Goal: Purchase product/service

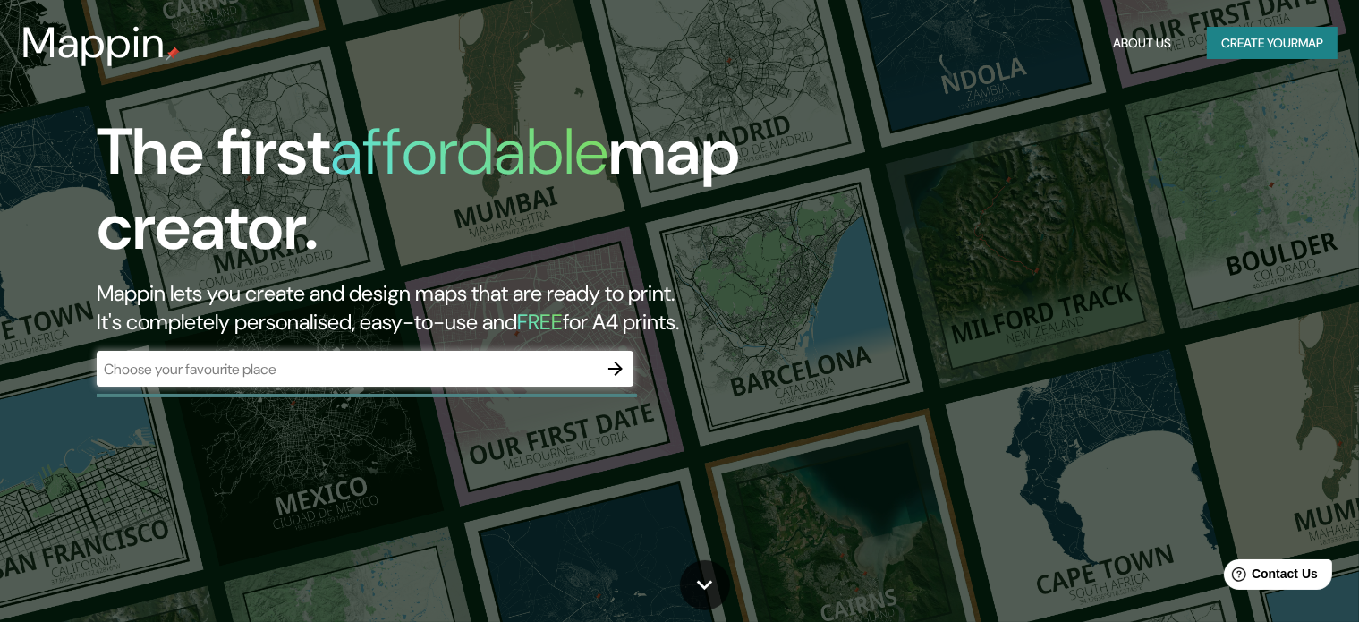
click at [453, 385] on div "​" at bounding box center [365, 369] width 537 height 36
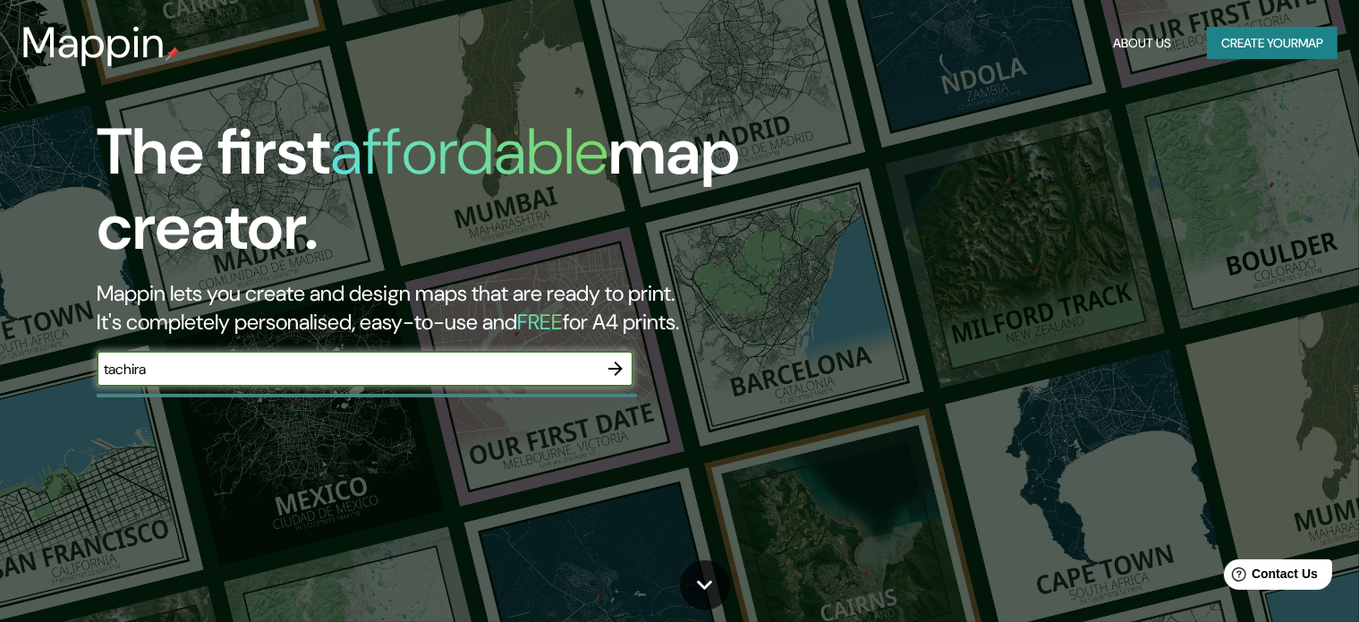
type input "tachira"
click at [624, 372] on icon "button" at bounding box center [615, 368] width 21 height 21
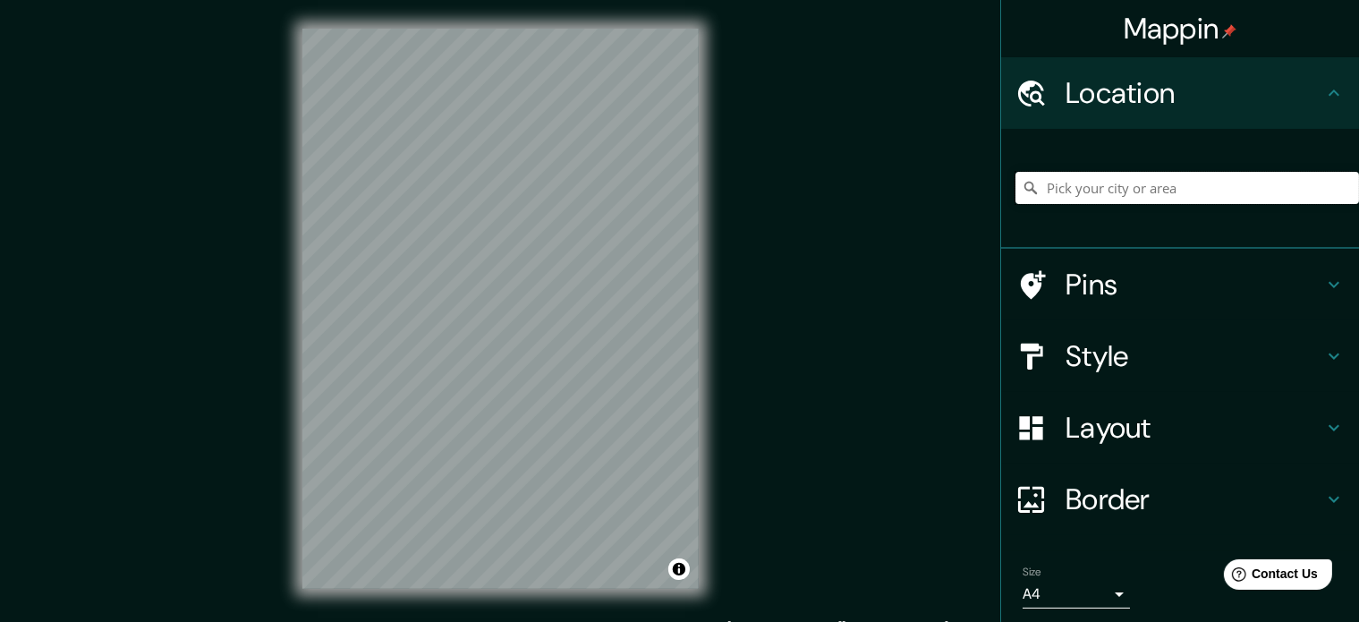
click at [1152, 195] on input "Pick your city or area" at bounding box center [1188, 188] width 344 height 32
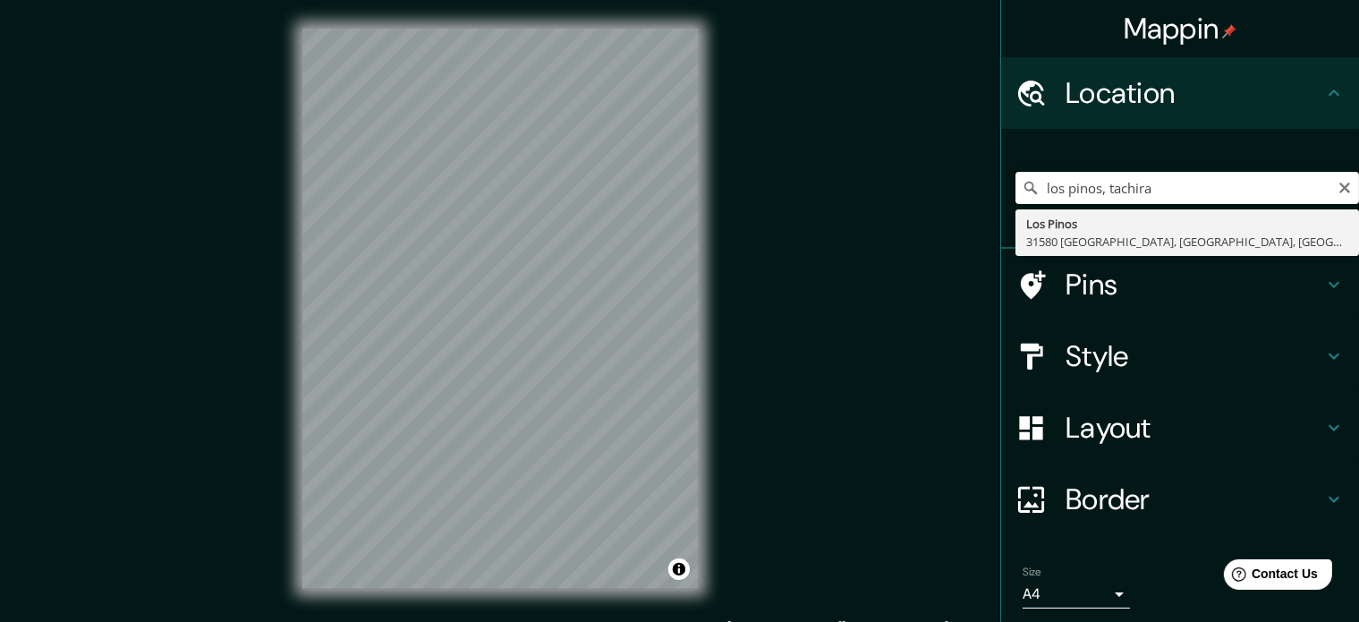
type input "los pinos, tachira"
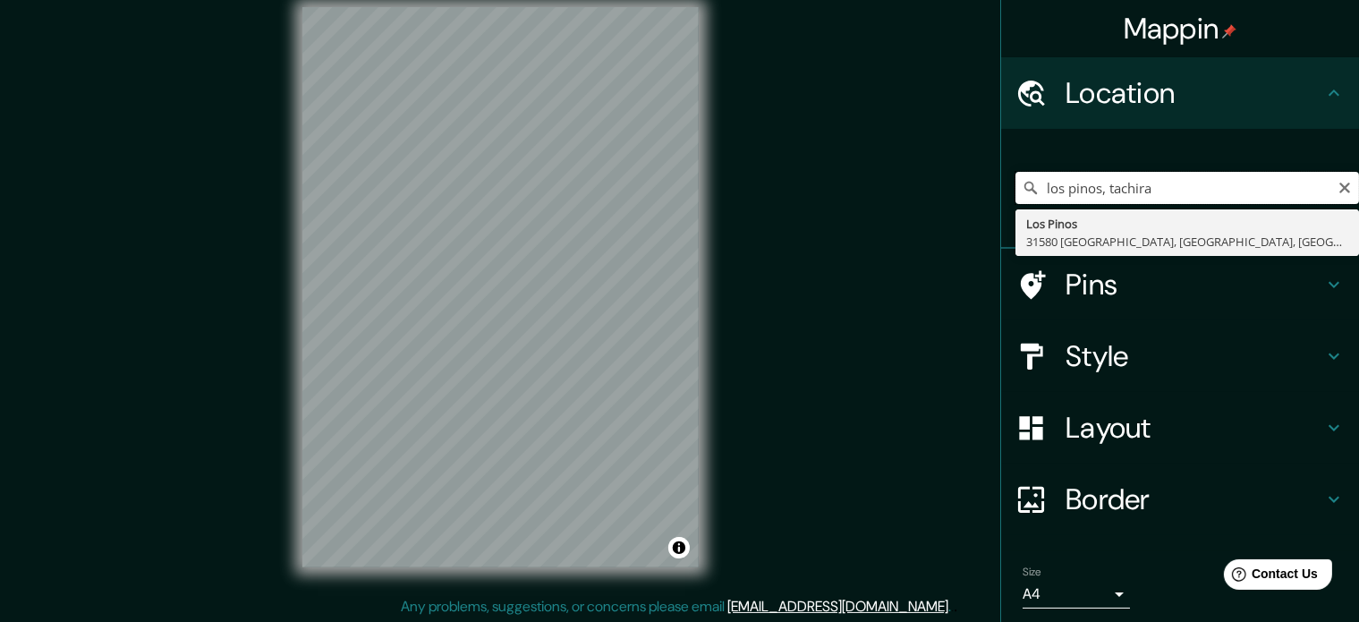
scroll to position [23, 0]
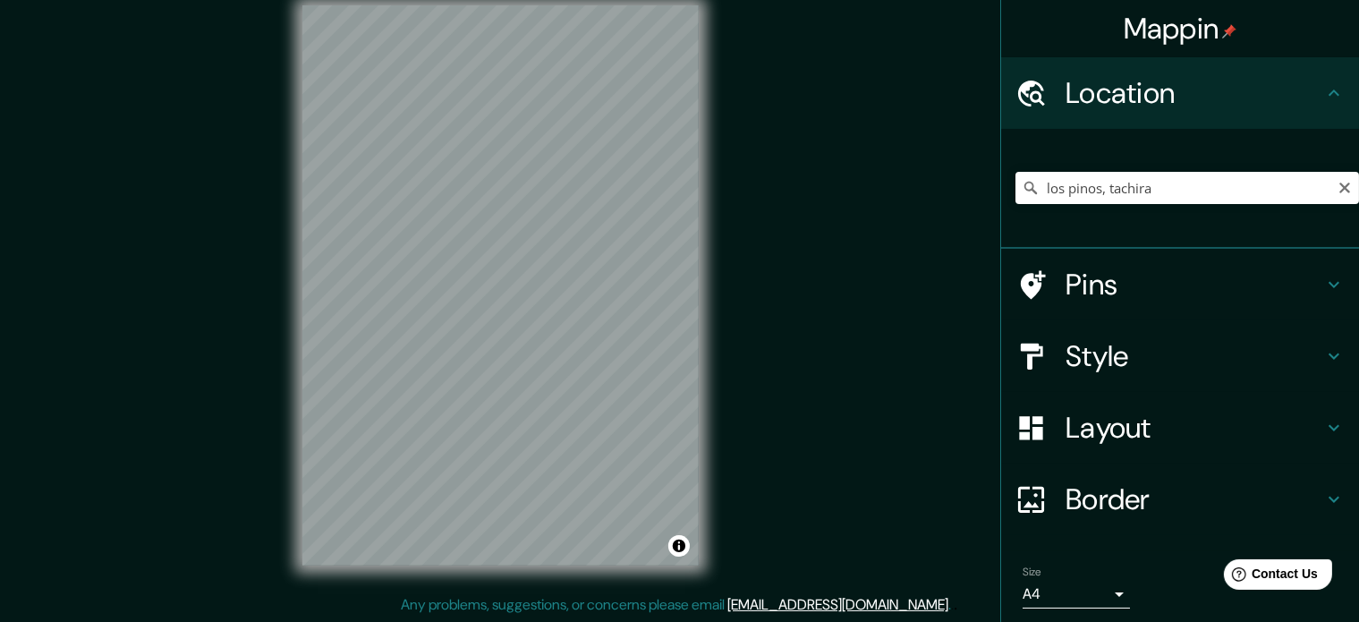
click at [861, 282] on div "Mappin Location [GEOGRAPHIC_DATA], tachira Los Pinos 31580 [GEOGRAPHIC_DATA], […" at bounding box center [679, 300] width 1359 height 646
click at [1317, 116] on div "Location" at bounding box center [1180, 93] width 358 height 72
